Goal: Task Accomplishment & Management: Complete application form

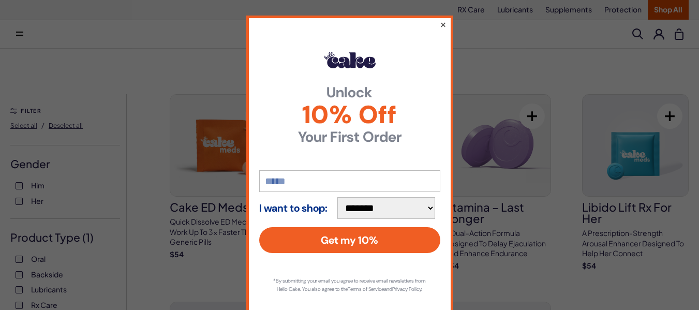
click at [440, 24] on button "×" at bounding box center [442, 24] width 7 height 12
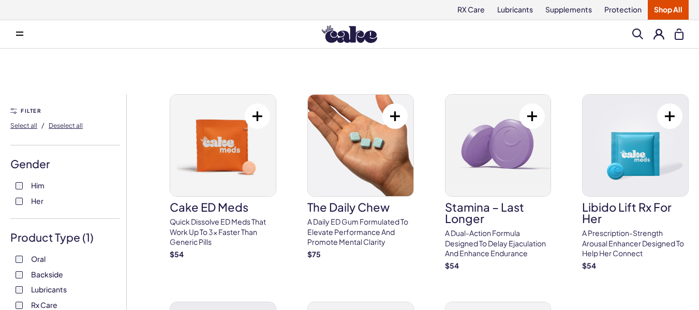
click at [660, 37] on button at bounding box center [658, 33] width 11 height 11
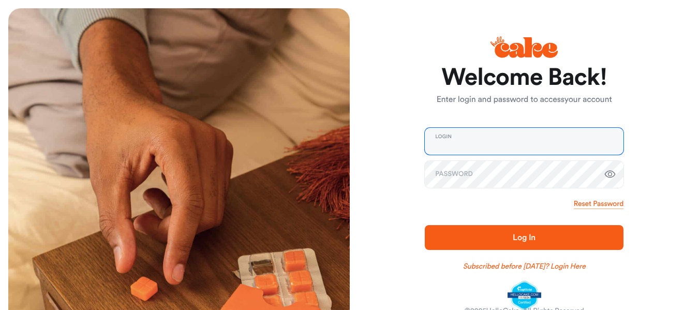
type input "**********"
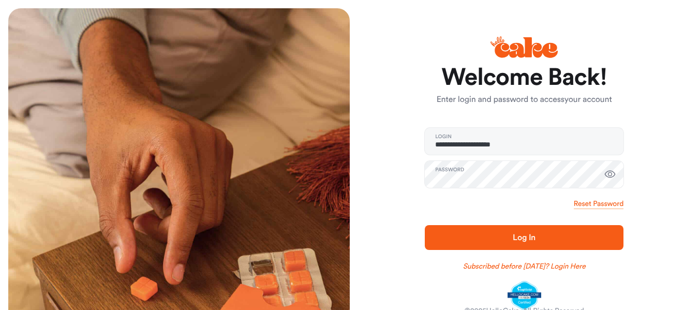
click at [495, 239] on span "Log In" at bounding box center [523, 237] width 165 height 12
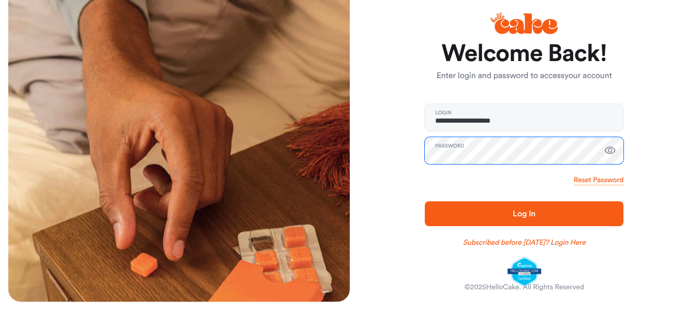
scroll to position [24, 0]
drag, startPoint x: 431, startPoint y: 176, endPoint x: 442, endPoint y: 198, distance: 24.3
click at [432, 176] on div "Reset Password" at bounding box center [524, 180] width 199 height 10
click at [475, 215] on span "Log In" at bounding box center [523, 213] width 165 height 12
click at [456, 213] on span "Log In" at bounding box center [523, 213] width 165 height 12
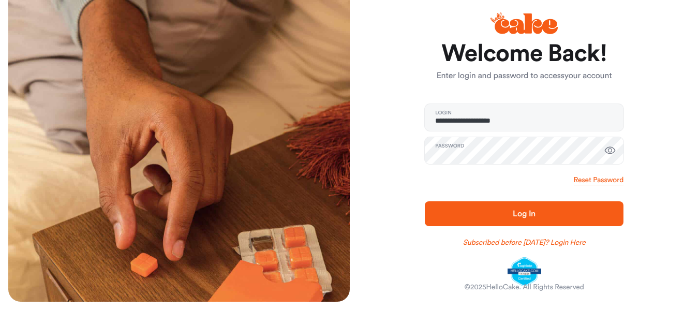
click at [451, 207] on span "Log In" at bounding box center [523, 213] width 165 height 12
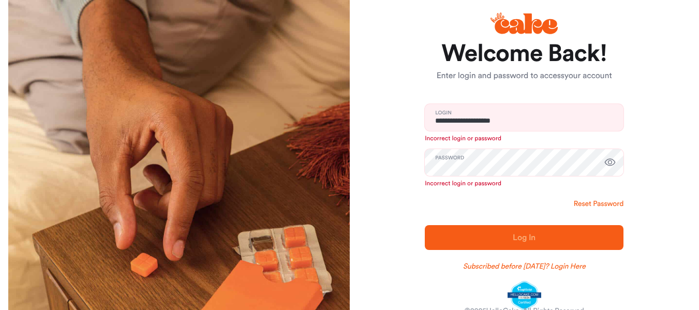
click at [595, 203] on link "Reset Password" at bounding box center [598, 204] width 50 height 10
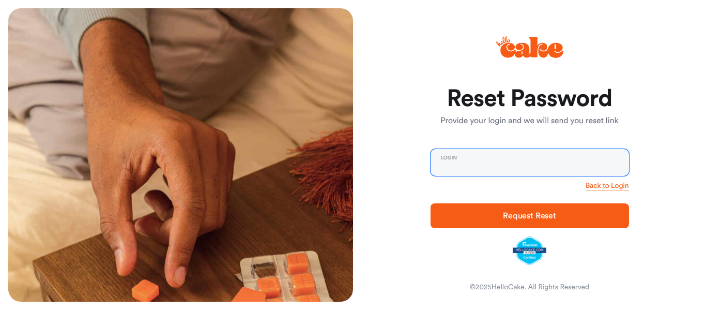
click at [492, 170] on input "email" at bounding box center [530, 162] width 199 height 27
type input "**********"
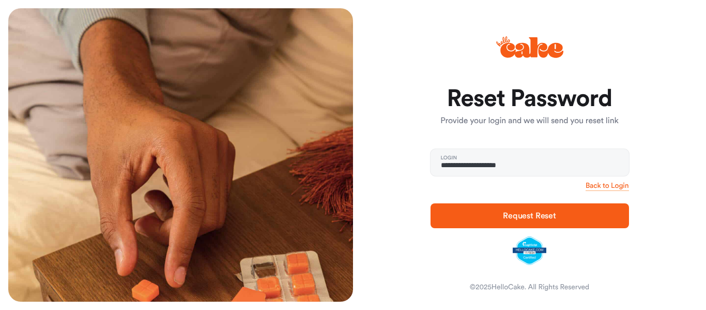
click at [515, 214] on span "Request Reset" at bounding box center [529, 215] width 53 height 8
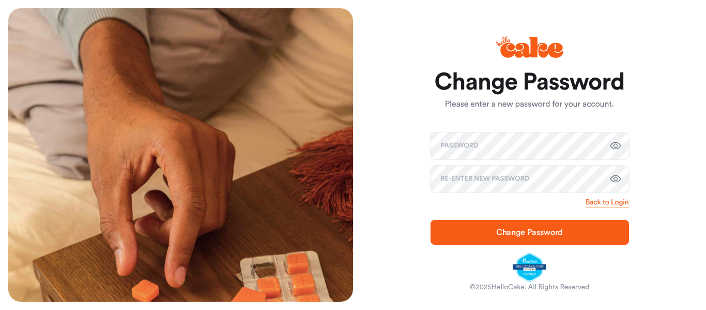
click at [405, 168] on div "Change Password Please enter a new password for your account. Password Re-enter…" at bounding box center [525, 154] width 345 height 293
click at [454, 161] on div "Password Re-enter new Password" at bounding box center [530, 162] width 199 height 60
click at [464, 231] on span "Change Password" at bounding box center [529, 232] width 165 height 12
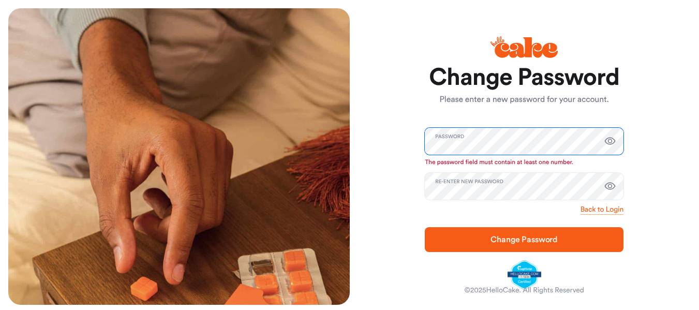
click at [371, 140] on div "Change Password Please enter a new password for your account. Password The pass…" at bounding box center [520, 156] width 341 height 296
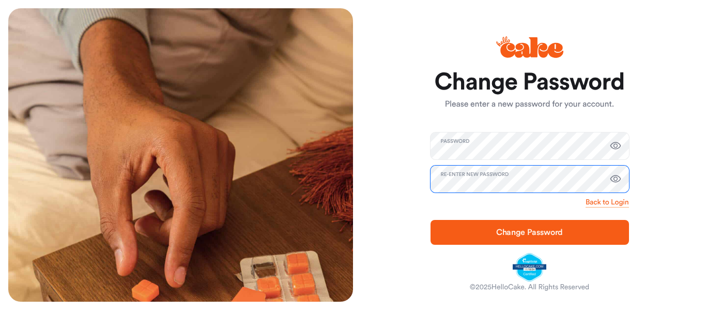
click at [389, 175] on div "Change Password Please enter a new password for your account. Password Re-enter…" at bounding box center [525, 154] width 345 height 293
click at [448, 225] on button "Change Password" at bounding box center [530, 232] width 199 height 25
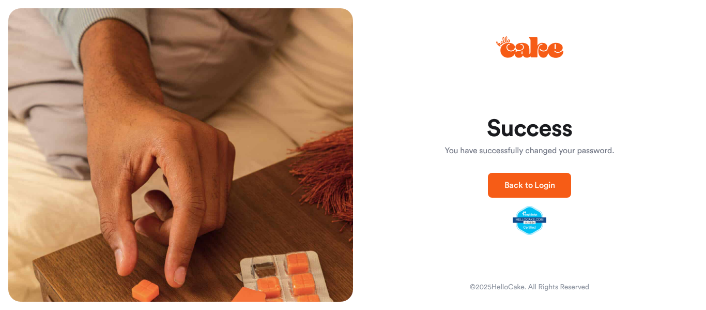
click at [512, 185] on span "Back to Login" at bounding box center [530, 185] width 51 height 8
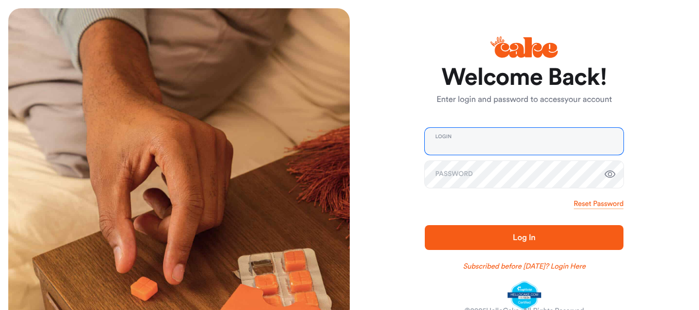
type input "**********"
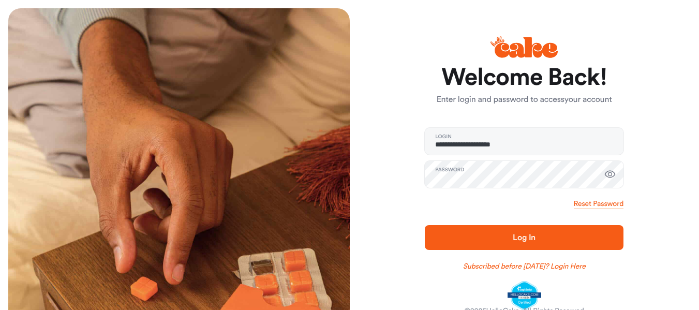
click at [505, 238] on span "Log In" at bounding box center [523, 237] width 165 height 12
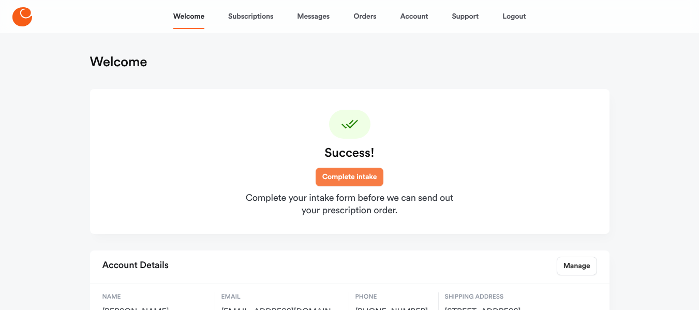
click at [344, 174] on link "Complete intake" at bounding box center [349, 177] width 68 height 19
click at [414, 14] on link "Account" at bounding box center [414, 16] width 28 height 25
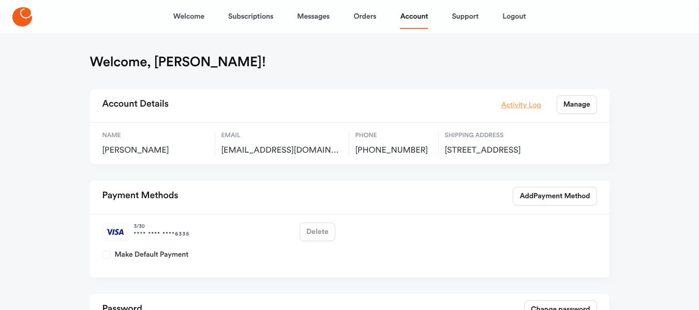
click at [513, 107] on link "Activity Log" at bounding box center [521, 104] width 40 height 11
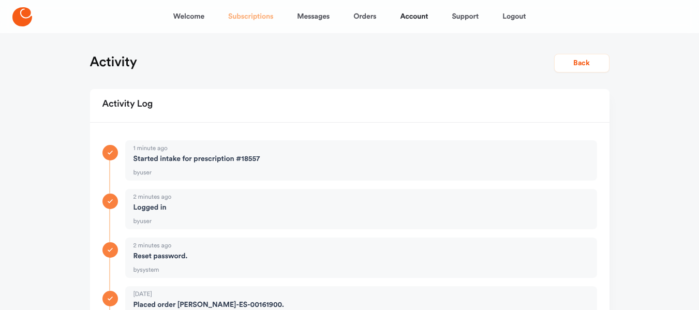
click at [246, 16] on link "Subscriptions" at bounding box center [250, 16] width 45 height 25
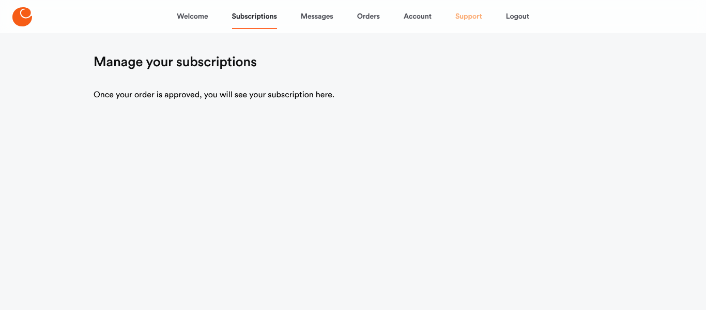
click at [469, 17] on link "Support" at bounding box center [469, 16] width 27 height 25
click at [472, 16] on link "Support" at bounding box center [469, 16] width 27 height 25
click at [417, 19] on link "Account" at bounding box center [418, 16] width 28 height 25
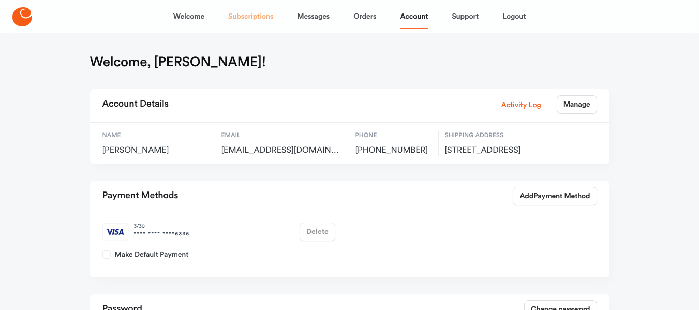
click at [247, 17] on link "Subscriptions" at bounding box center [250, 16] width 45 height 25
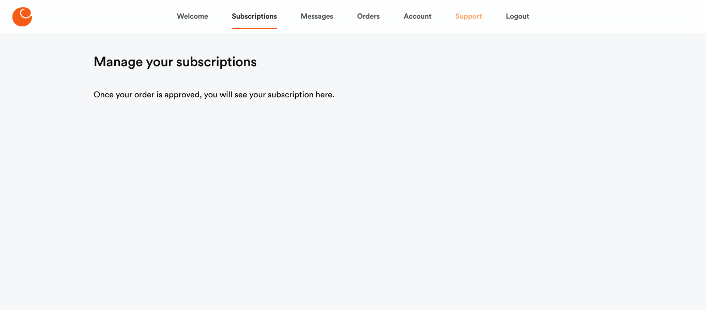
click at [465, 16] on link "Support" at bounding box center [469, 16] width 27 height 25
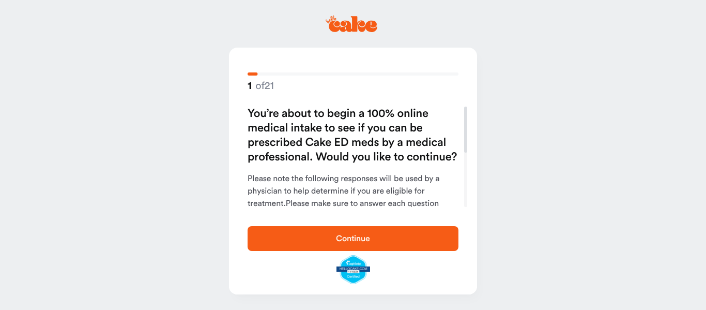
click at [345, 243] on span "Continue" at bounding box center [353, 238] width 178 height 12
click at [264, 130] on h2 "You’re about to begin a 100% online medical intake to see if you can be prescri…" at bounding box center [353, 136] width 211 height 58
click at [278, 192] on p "Please note the following responses will be used by a physician to help determi…" at bounding box center [353, 210] width 211 height 74
click at [250, 109] on h2 "You’re about to begin a 100% online medical intake to see if you can be prescri…" at bounding box center [353, 136] width 211 height 58
